Goal: Entertainment & Leisure: Consume media (video, audio)

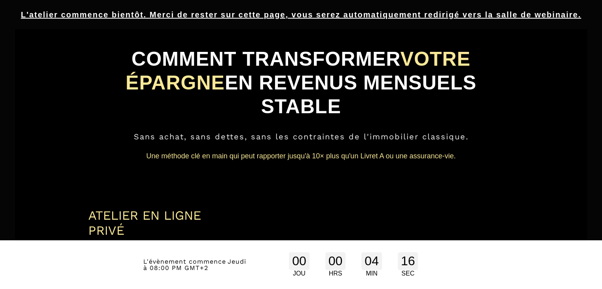
click at [170, 192] on h1 "ATELIER EN LIGNE PRIVÉ" at bounding box center [163, 215] width 150 height 46
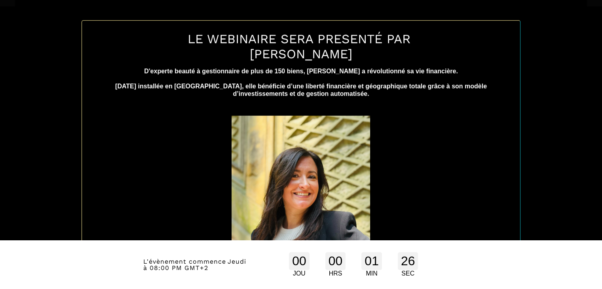
scroll to position [373, 0]
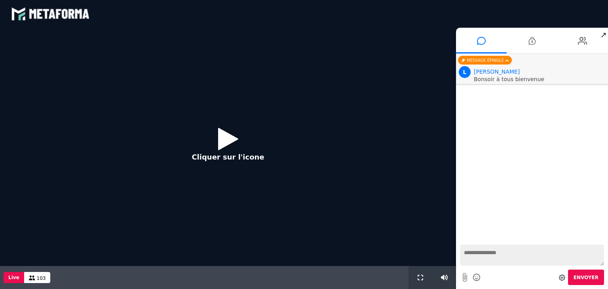
click at [225, 140] on icon at bounding box center [228, 139] width 20 height 26
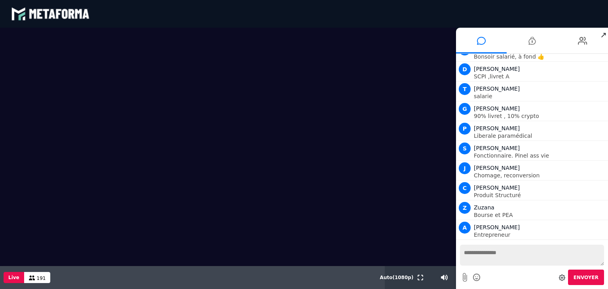
scroll to position [4661, 0]
click at [582, 41] on icon at bounding box center [582, 41] width 9 height 20
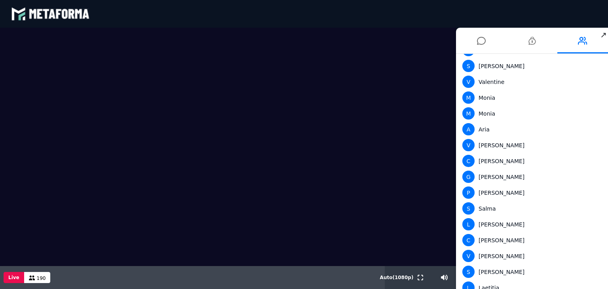
scroll to position [2818, 0]
click at [528, 45] on icon at bounding box center [531, 41] width 7 height 20
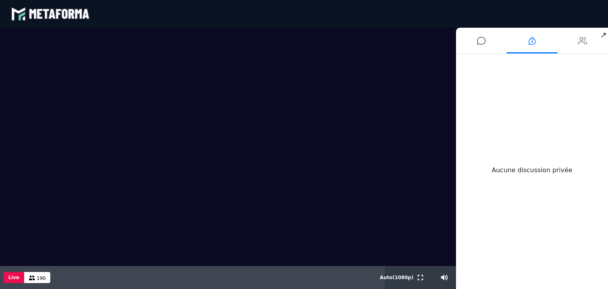
click at [582, 42] on icon at bounding box center [582, 41] width 9 height 20
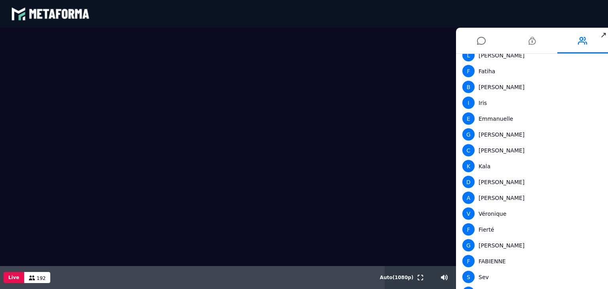
scroll to position [0, 0]
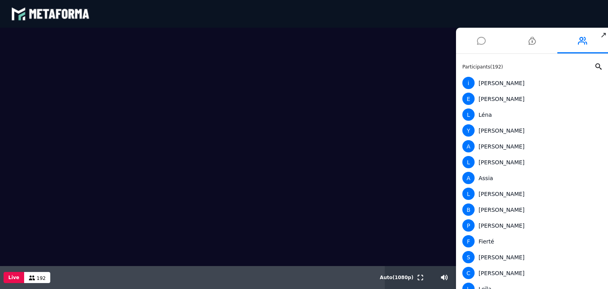
click at [481, 43] on icon at bounding box center [481, 41] width 9 height 20
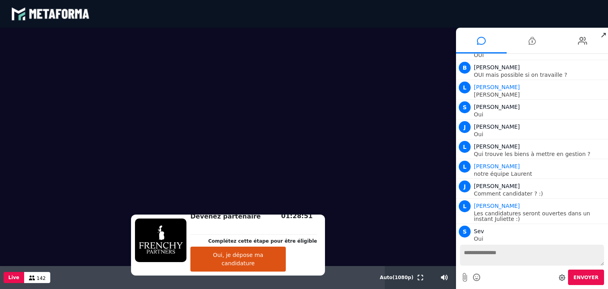
scroll to position [8027, 0]
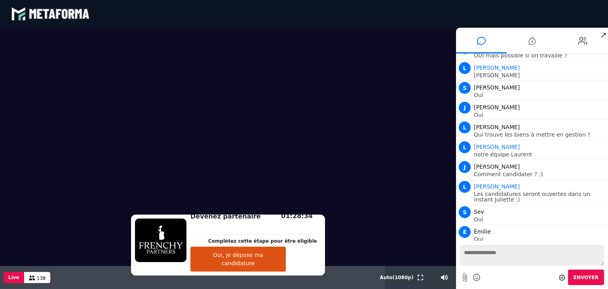
click at [407, 198] on video at bounding box center [228, 147] width 456 height 238
click at [244, 264] on button "Oui, je dépose ma candidature" at bounding box center [237, 258] width 95 height 25
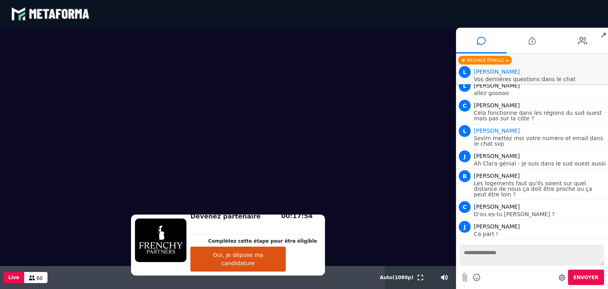
scroll to position [11141, 0]
